Goal: Information Seeking & Learning: Check status

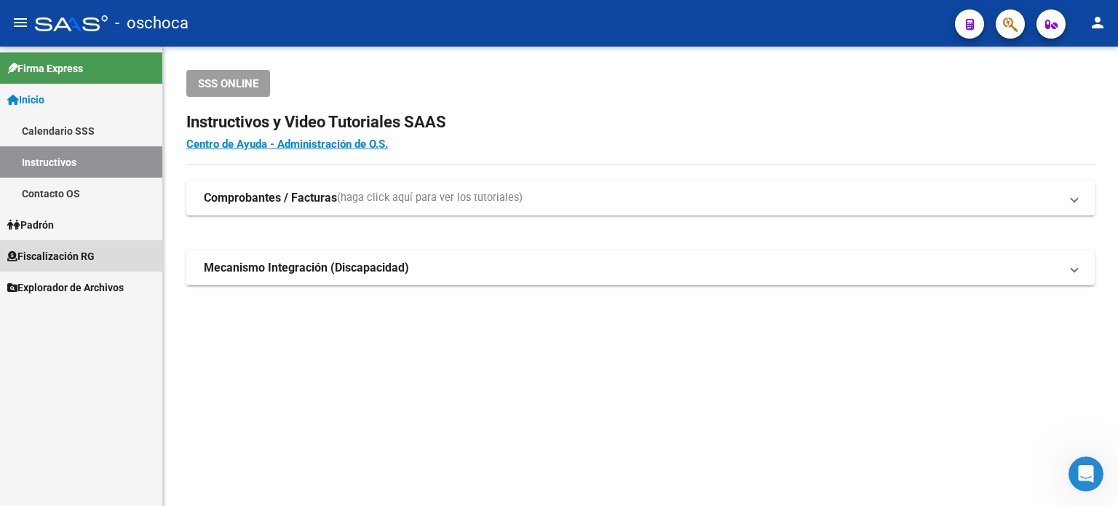
click at [82, 250] on span "Fiscalización RG" at bounding box center [50, 256] width 87 height 16
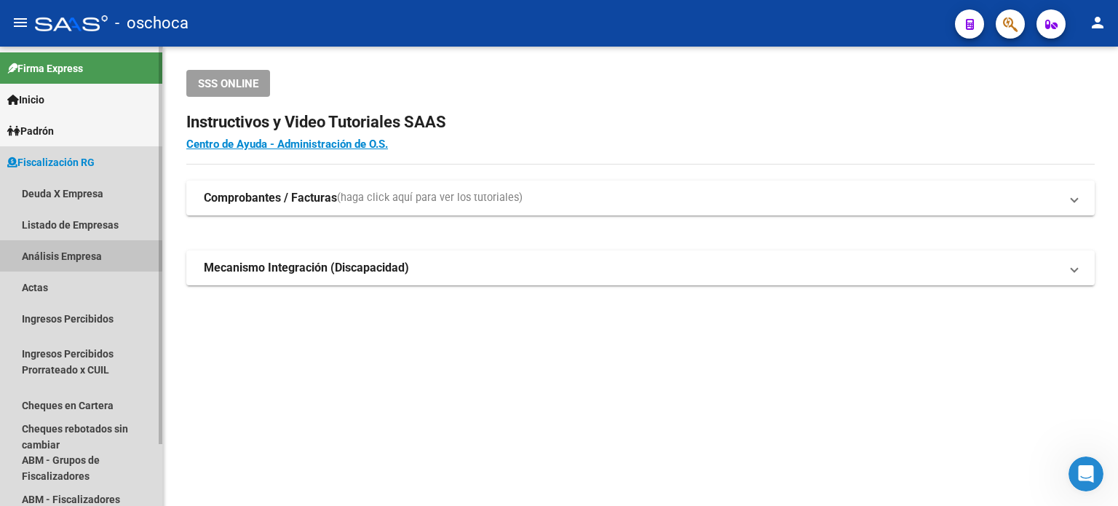
click at [82, 250] on link "Análisis Empresa" at bounding box center [81, 255] width 162 height 31
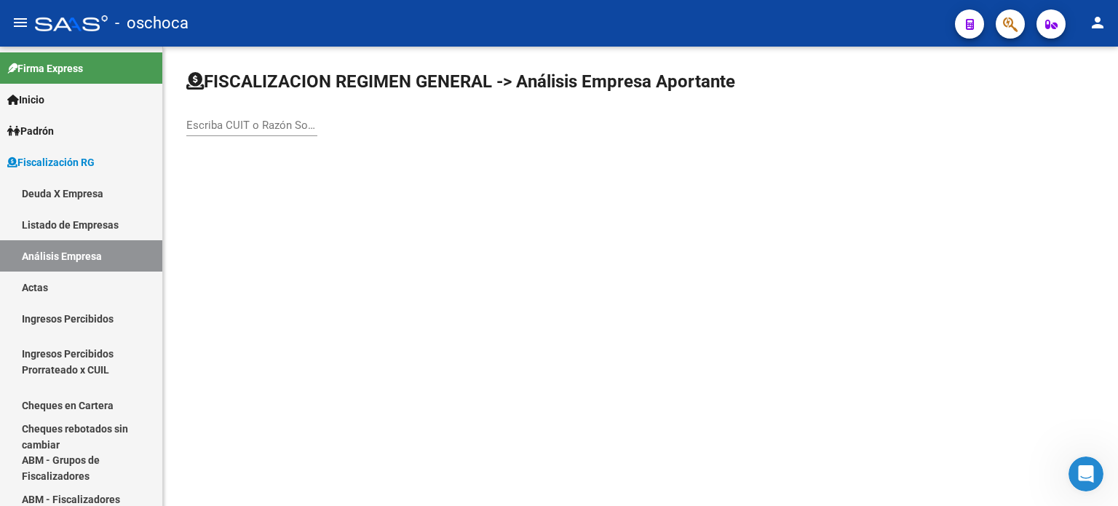
click at [191, 121] on input "Escriba CUIT o Razón Social para buscar" at bounding box center [251, 125] width 131 height 13
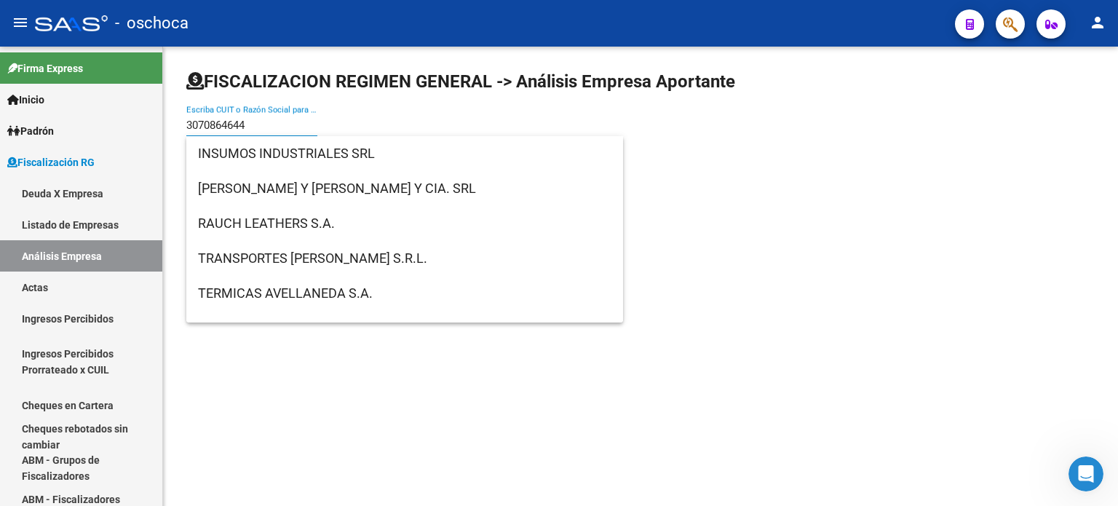
type input "30708646444"
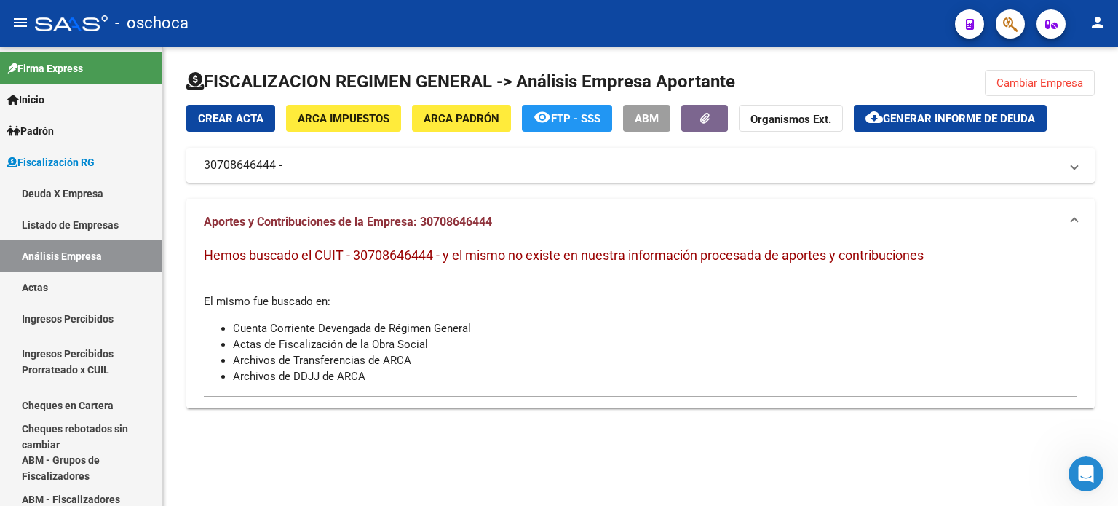
click at [285, 162] on mat-panel-title "30708646444 -" at bounding box center [632, 165] width 856 height 16
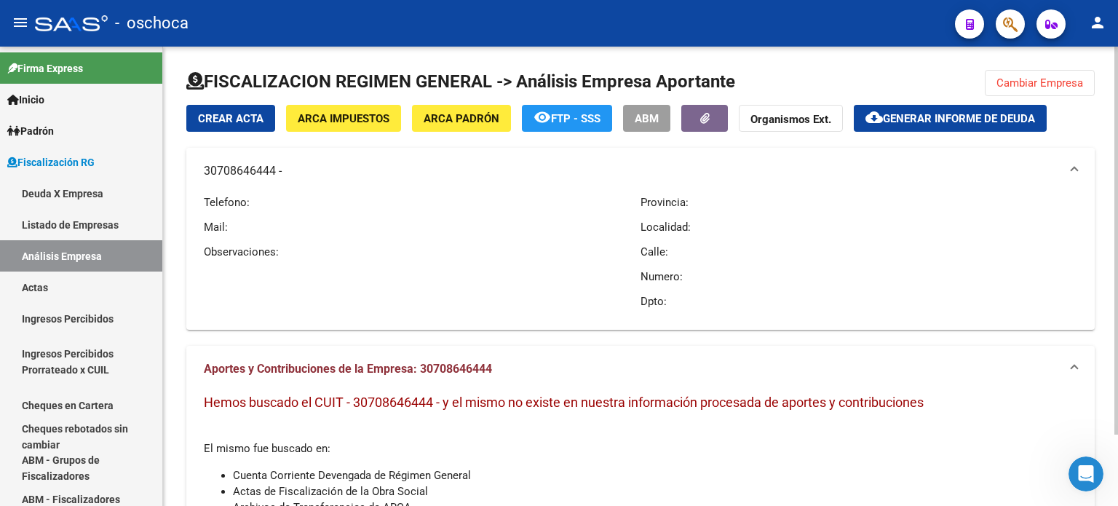
click at [201, 167] on mat-expansion-panel-header "30708646444 -" at bounding box center [640, 171] width 908 height 47
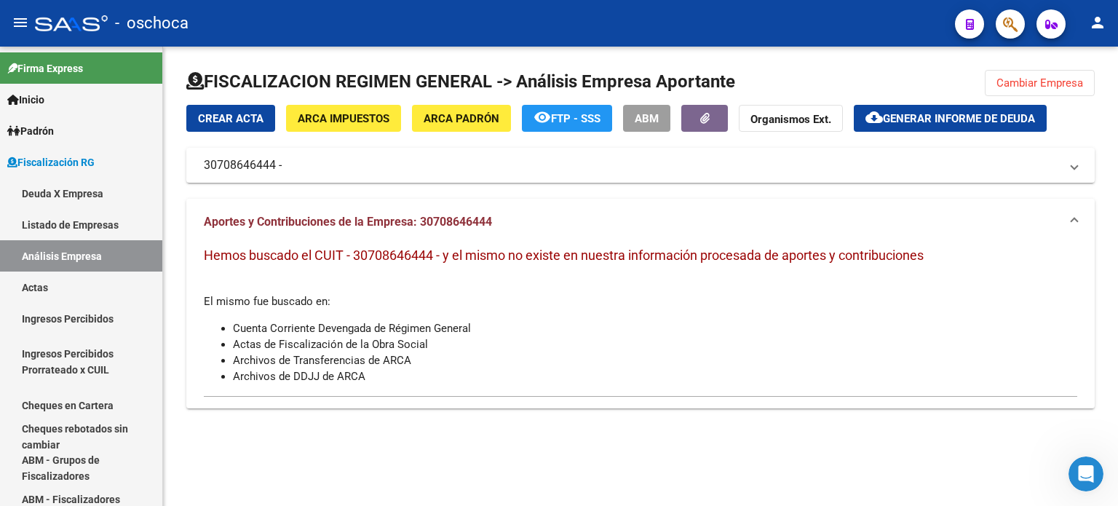
click at [1033, 77] on span "Cambiar Empresa" at bounding box center [1039, 82] width 87 height 13
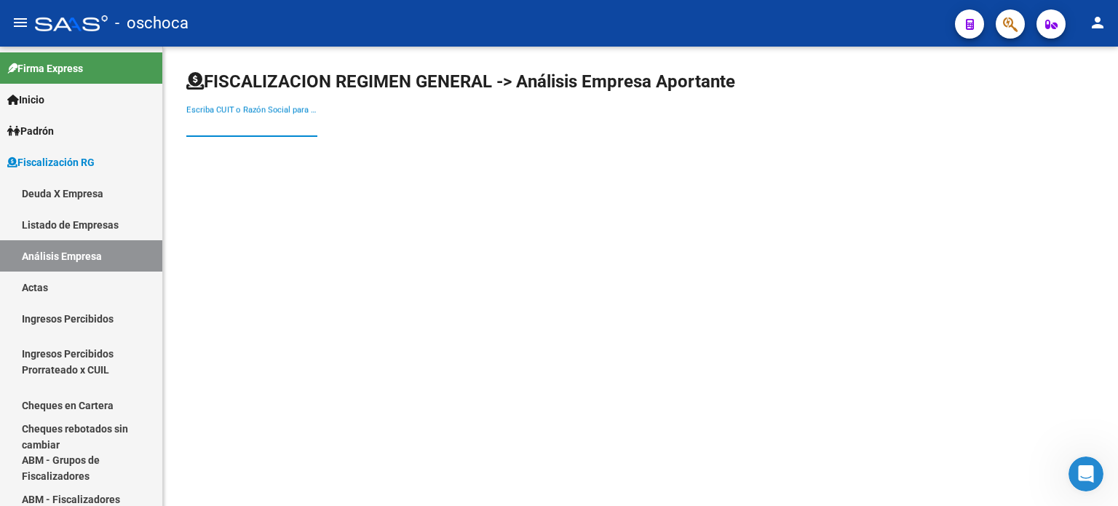
click at [189, 125] on input "Escriba CUIT o Razón Social para buscar" at bounding box center [251, 125] width 131 height 13
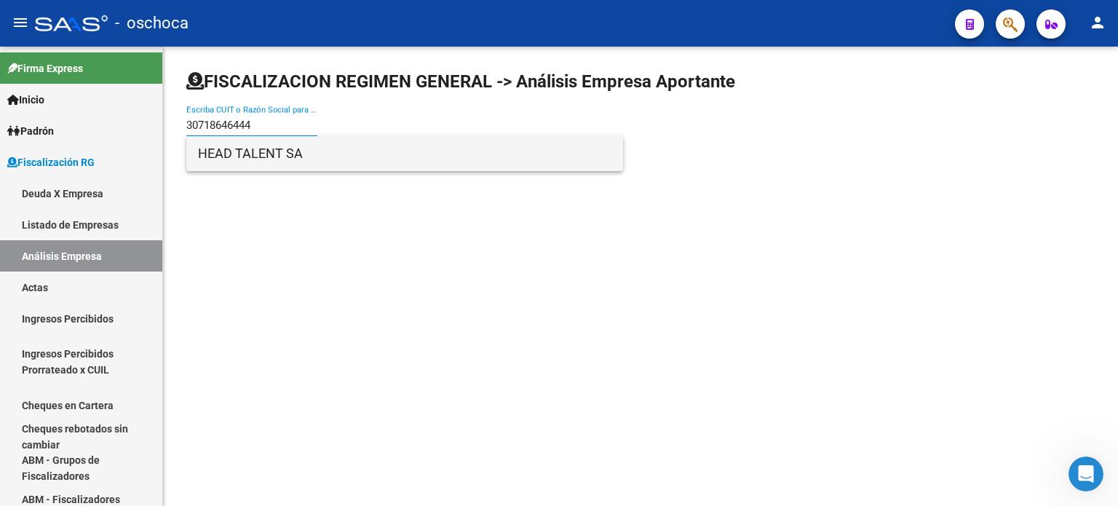
type input "30718646444"
click at [262, 146] on span "HEAD TALENT SA" at bounding box center [404, 153] width 413 height 35
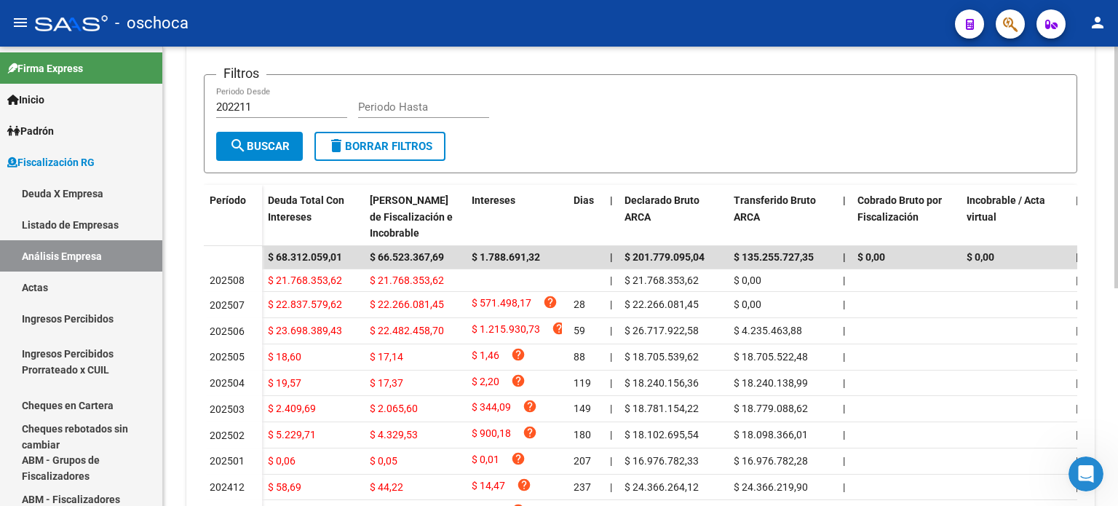
scroll to position [364, 0]
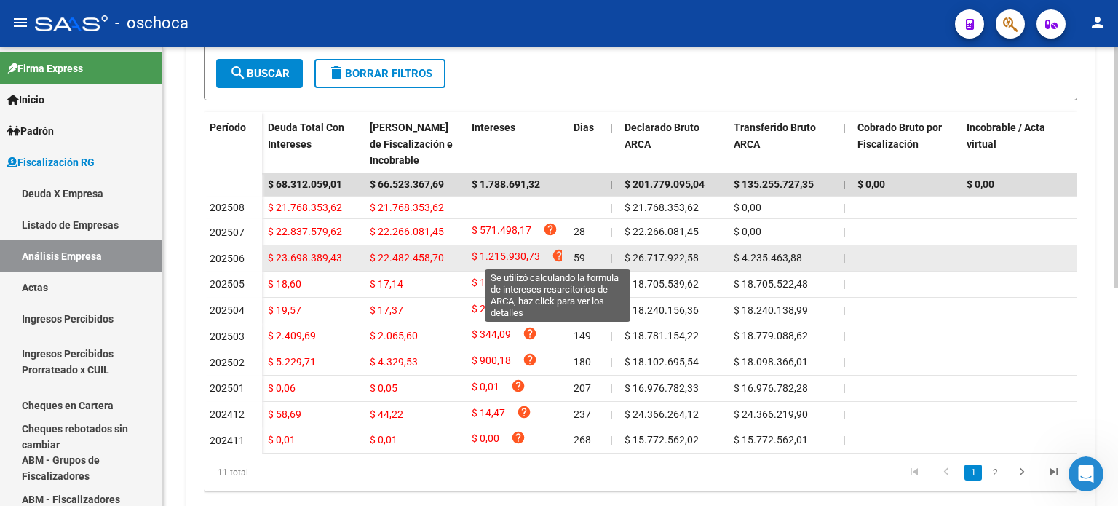
click at [556, 252] on icon "help" at bounding box center [559, 255] width 15 height 15
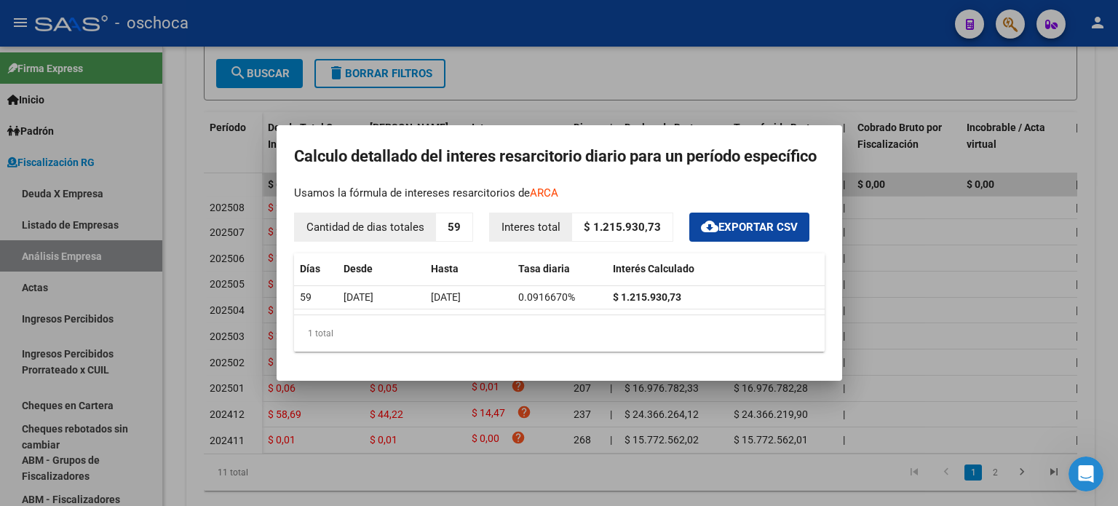
click at [659, 69] on div at bounding box center [559, 253] width 1118 height 506
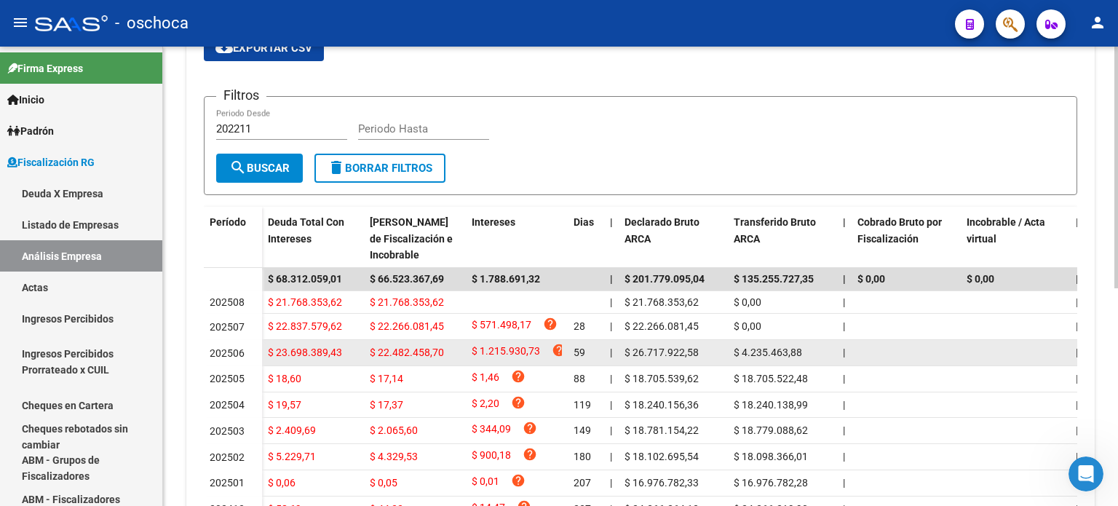
scroll to position [196, 0]
